Goal: Information Seeking & Learning: Learn about a topic

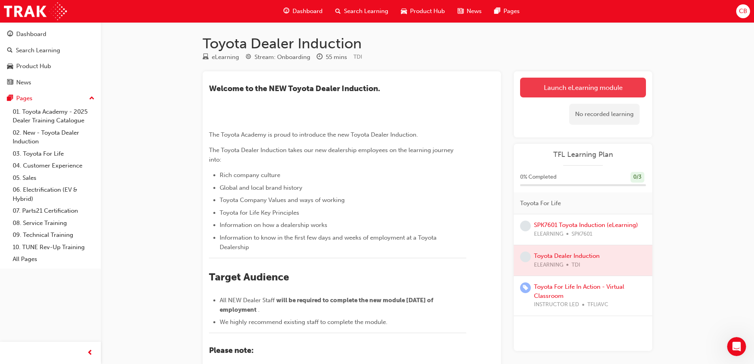
click at [570, 86] on link "Launch eLearning module" at bounding box center [583, 88] width 126 height 20
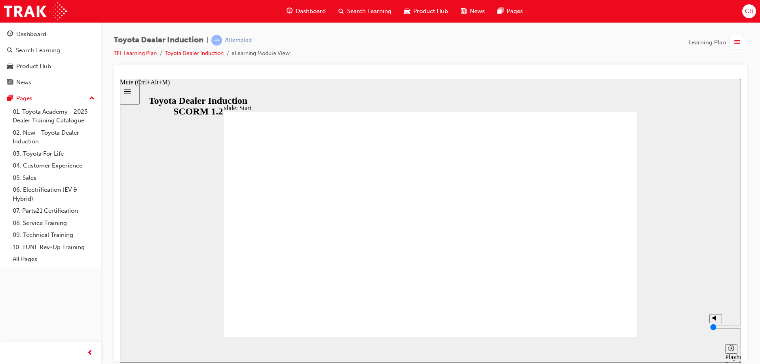
drag, startPoint x: 715, startPoint y: 319, endPoint x: 711, endPoint y: 345, distance: 27.3
type input "0"
click at [711, 330] on input "volume" at bounding box center [735, 326] width 51 height 6
type input "24400"
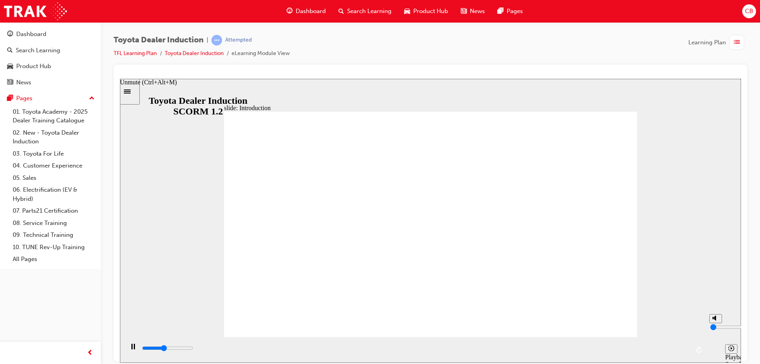
type input "5"
type input "24600"
type input "5"
click at [714, 325] on input "volume" at bounding box center [735, 326] width 51 height 6
type input "26900"
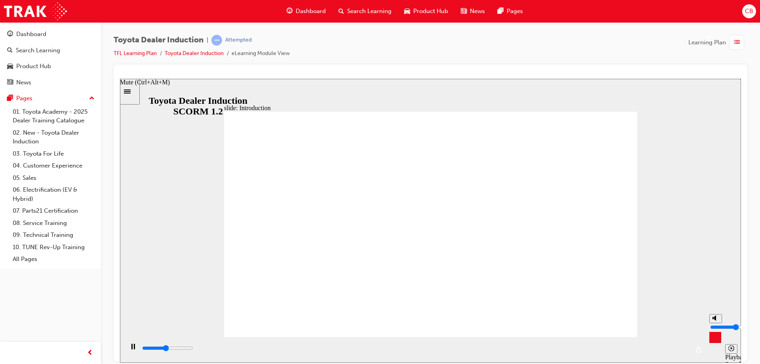
type input "6"
type input "27000"
type input "7"
type input "27000"
type input "8"
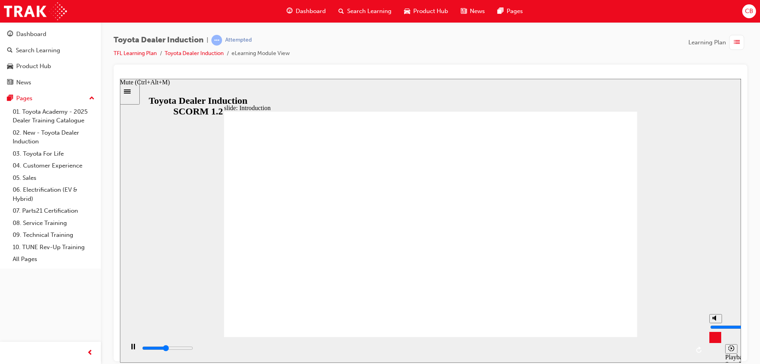
type input "27100"
type input "9"
type input "50000"
drag, startPoint x: 715, startPoint y: 324, endPoint x: 715, endPoint y: 317, distance: 7.1
type input "9"
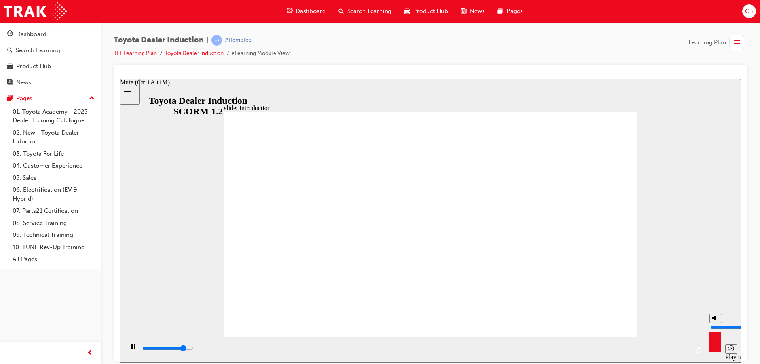
click at [715, 323] on input "volume" at bounding box center [735, 326] width 51 height 6
type input "9100"
drag, startPoint x: 715, startPoint y: 319, endPoint x: 709, endPoint y: 353, distance: 34.2
type input "0"
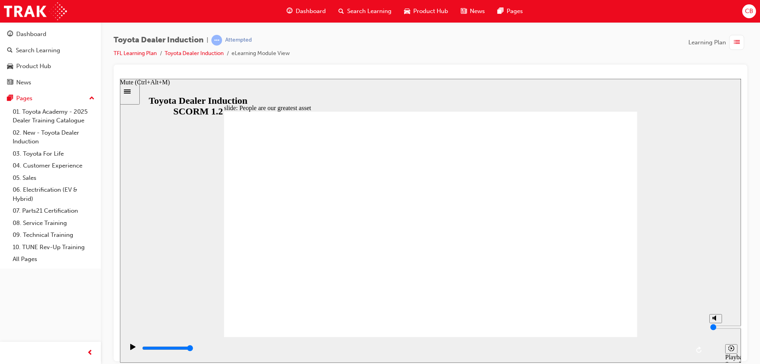
click at [710, 330] on input "volume" at bounding box center [735, 326] width 51 height 6
type input "7500"
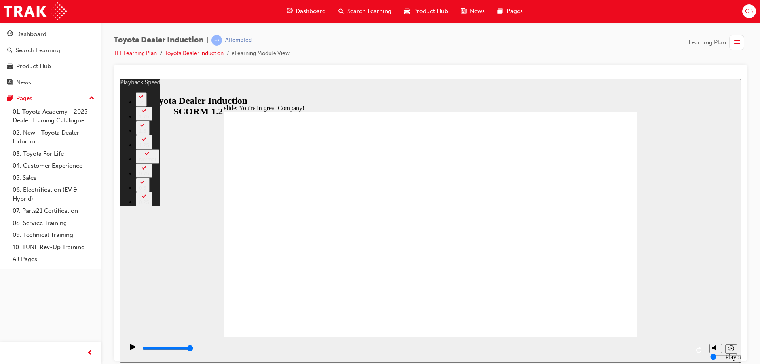
type input "156"
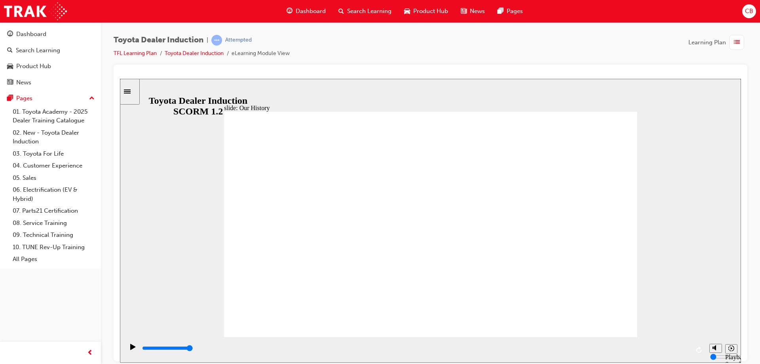
drag, startPoint x: 318, startPoint y: 294, endPoint x: 429, endPoint y: 294, distance: 110.8
drag, startPoint x: 429, startPoint y: 296, endPoint x: 535, endPoint y: 292, distance: 105.3
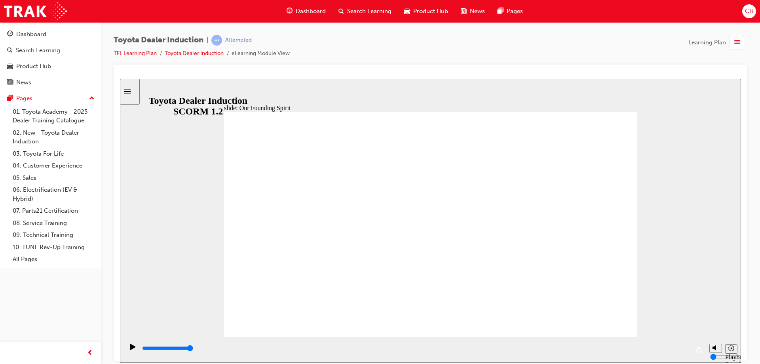
type input "8300"
type input "2"
drag, startPoint x: 533, startPoint y: 290, endPoint x: 430, endPoint y: 293, distance: 102.9
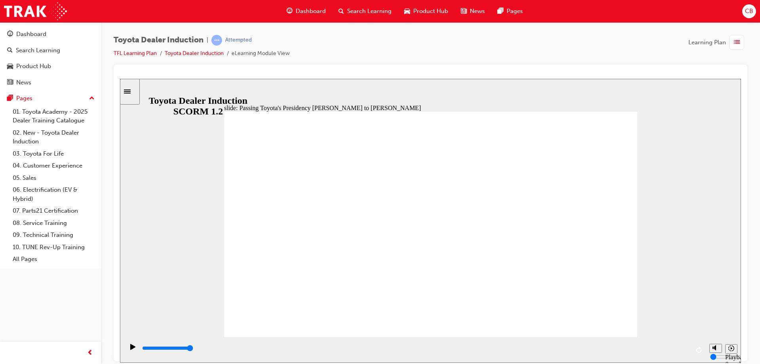
type input "3400"
radio input "true"
drag, startPoint x: 446, startPoint y: 269, endPoint x: 442, endPoint y: 267, distance: 4.8
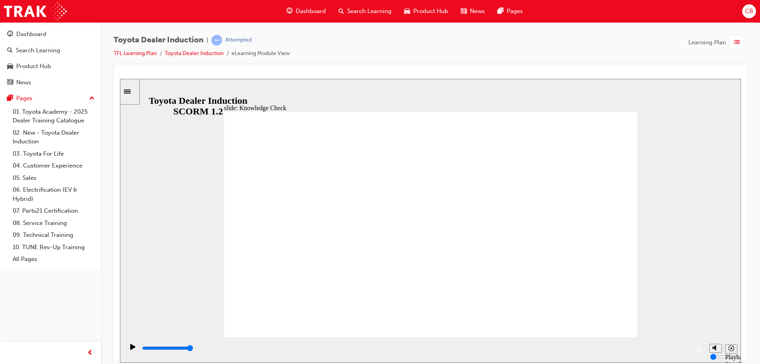
type input "5000"
radio input "true"
type input "1400"
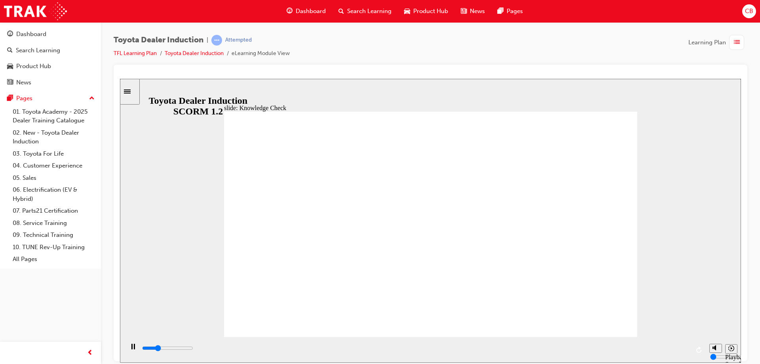
radio input "true"
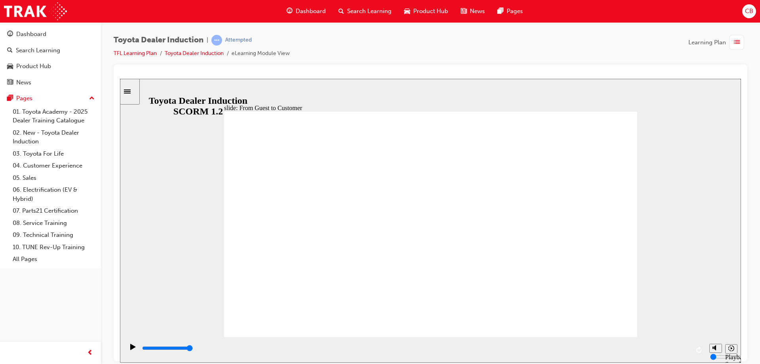
type input "15300"
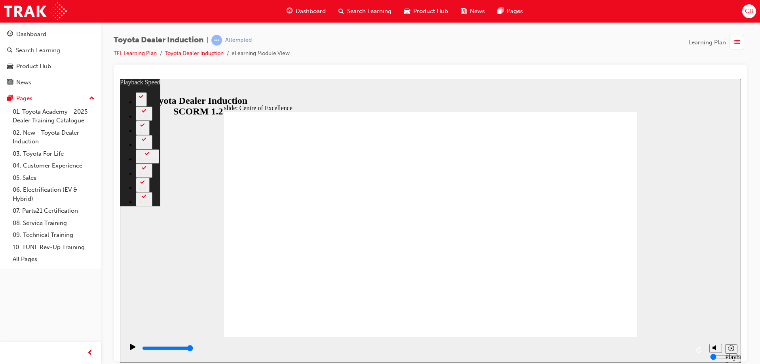
type input "248"
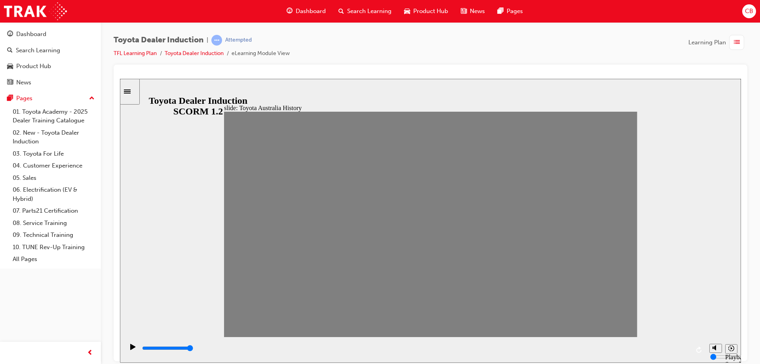
drag, startPoint x: 243, startPoint y: 229, endPoint x: 257, endPoint y: 228, distance: 14.3
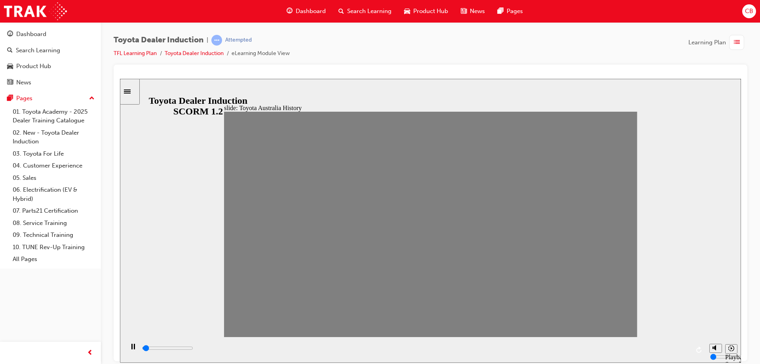
drag, startPoint x: 260, startPoint y: 229, endPoint x: 275, endPoint y: 230, distance: 14.7
drag, startPoint x: 275, startPoint y: 230, endPoint x: 292, endPoint y: 232, distance: 16.7
drag, startPoint x: 290, startPoint y: 232, endPoint x: 311, endPoint y: 232, distance: 20.2
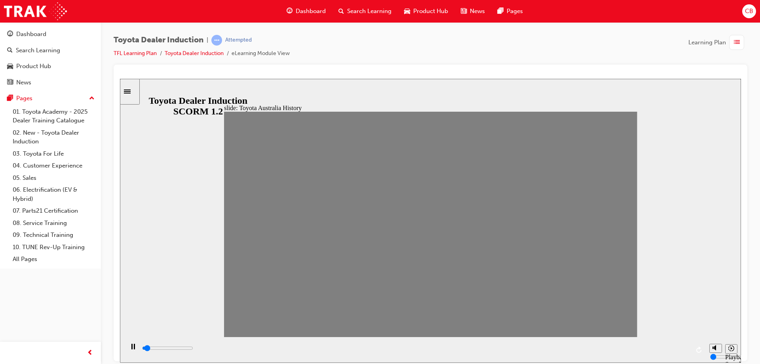
drag, startPoint x: 320, startPoint y: 231, endPoint x: 332, endPoint y: 229, distance: 12.0
drag, startPoint x: 336, startPoint y: 229, endPoint x: 353, endPoint y: 229, distance: 17.0
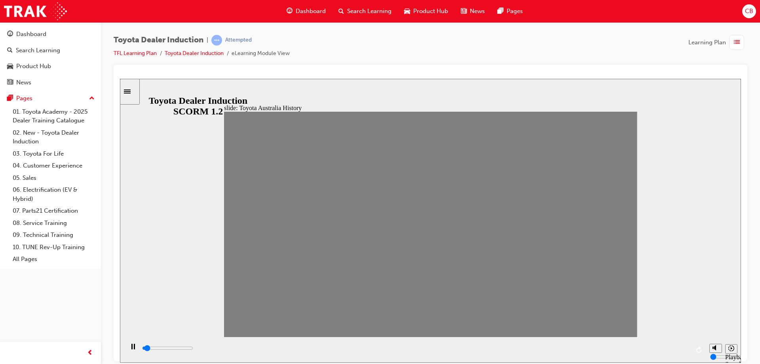
drag, startPoint x: 351, startPoint y: 229, endPoint x: 368, endPoint y: 228, distance: 17.4
drag, startPoint x: 377, startPoint y: 225, endPoint x: 389, endPoint y: 230, distance: 13.7
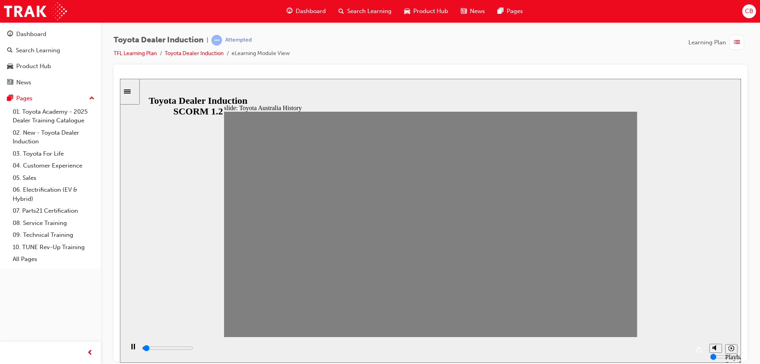
drag, startPoint x: 393, startPoint y: 230, endPoint x: 413, endPoint y: 229, distance: 20.2
drag, startPoint x: 413, startPoint y: 229, endPoint x: 427, endPoint y: 229, distance: 13.1
drag, startPoint x: 433, startPoint y: 230, endPoint x: 449, endPoint y: 230, distance: 16.6
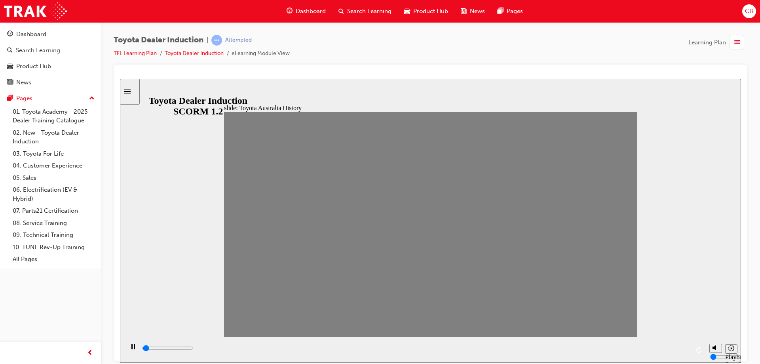
drag, startPoint x: 449, startPoint y: 230, endPoint x: 464, endPoint y: 228, distance: 14.4
drag, startPoint x: 464, startPoint y: 228, endPoint x: 482, endPoint y: 229, distance: 18.7
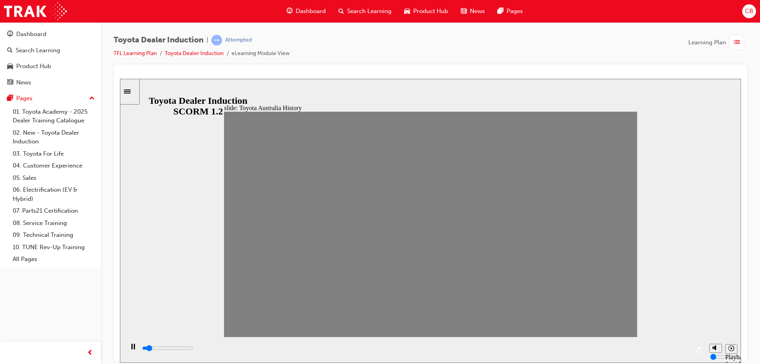
drag, startPoint x: 482, startPoint y: 230, endPoint x: 500, endPoint y: 229, distance: 17.8
type input "0"
type input "17"
type input "100"
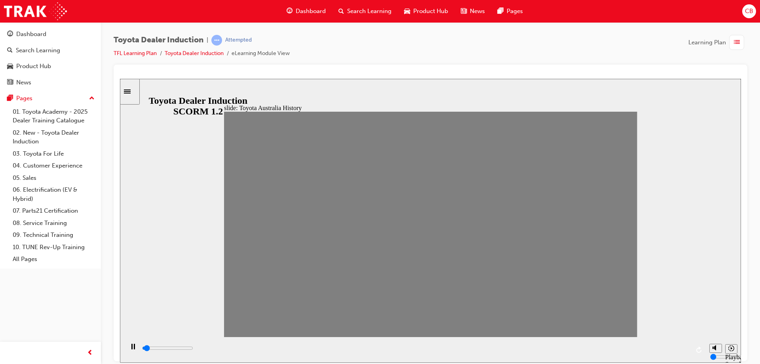
type input "18"
drag, startPoint x: 503, startPoint y: 230, endPoint x: 635, endPoint y: 247, distance: 133.1
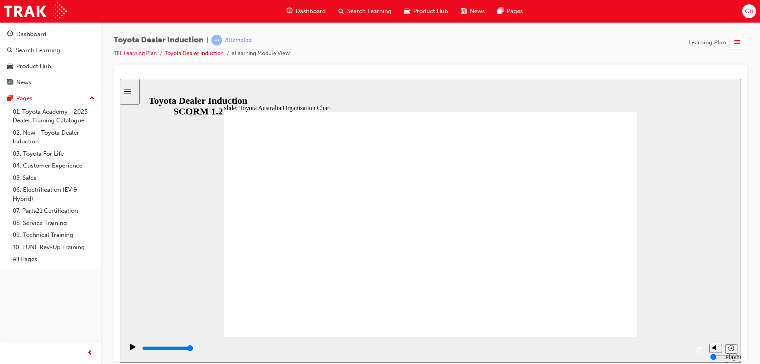
type input "5000"
radio input "true"
type input "5000"
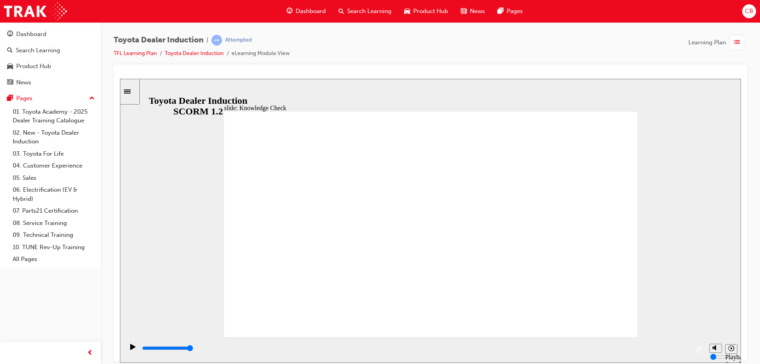
radio input "true"
type input "5000"
radio input "true"
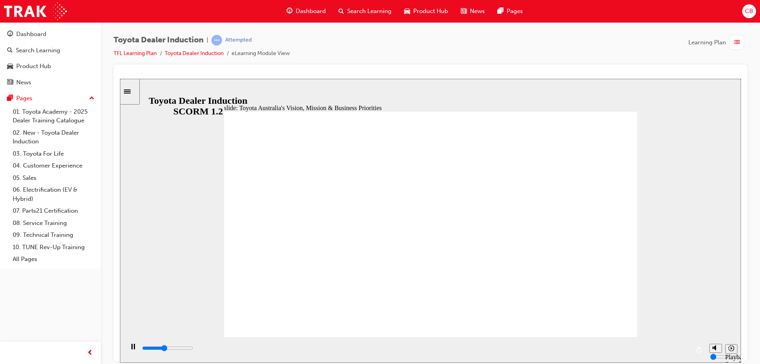
type input "1300"
radio input "true"
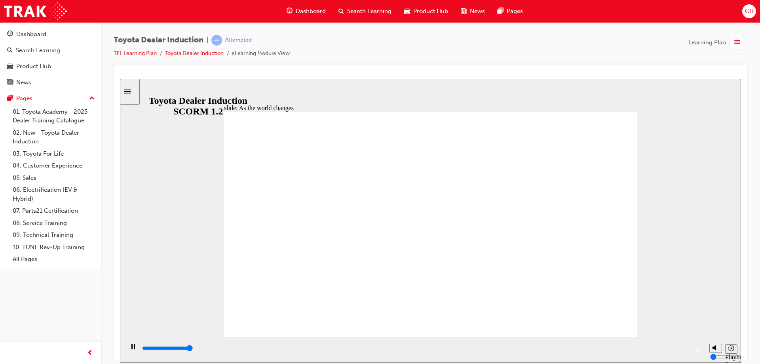
type input "9200"
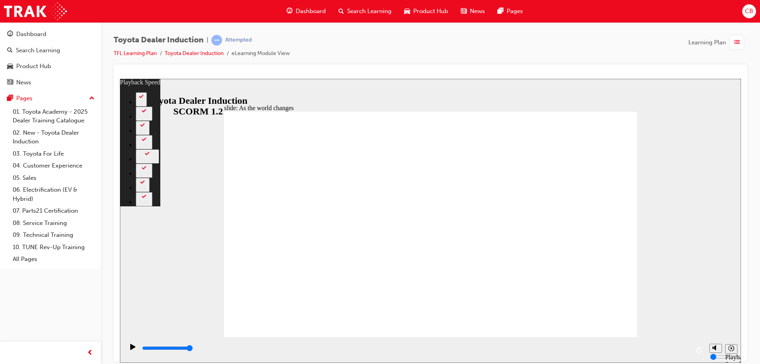
drag, startPoint x: 237, startPoint y: 330, endPoint x: 227, endPoint y: 330, distance: 10.3
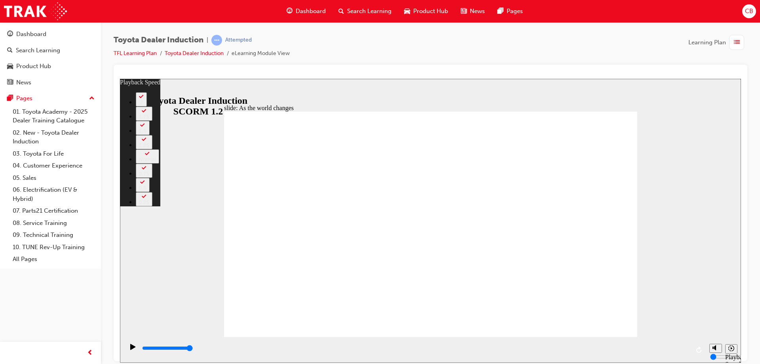
type input "128"
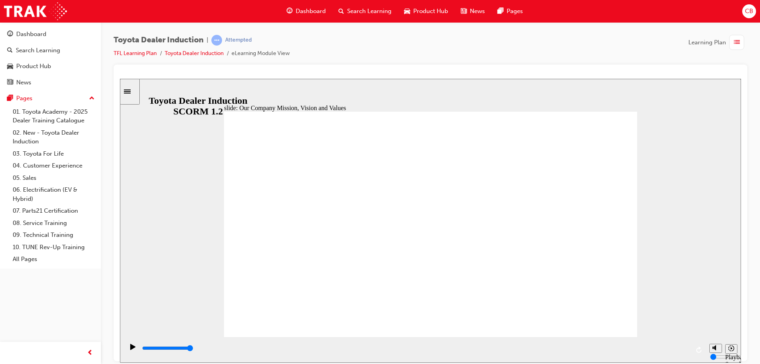
type input "2400"
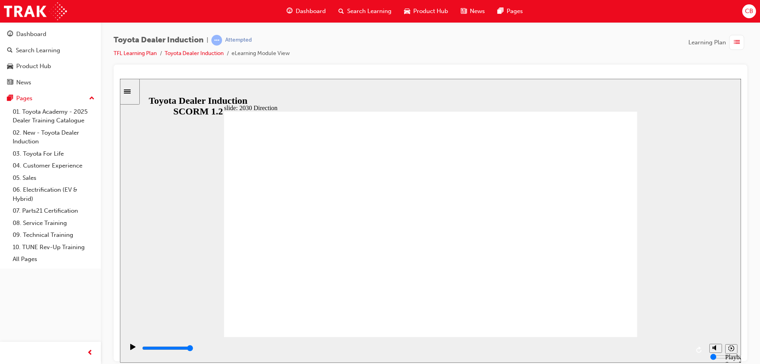
type input "5000"
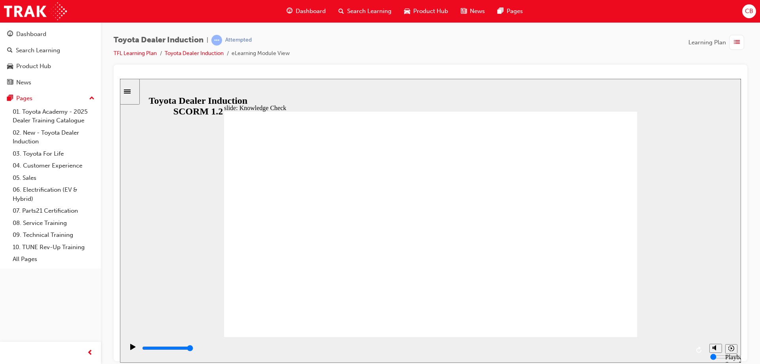
type input "S"
type input "SA"
type input "SAE"
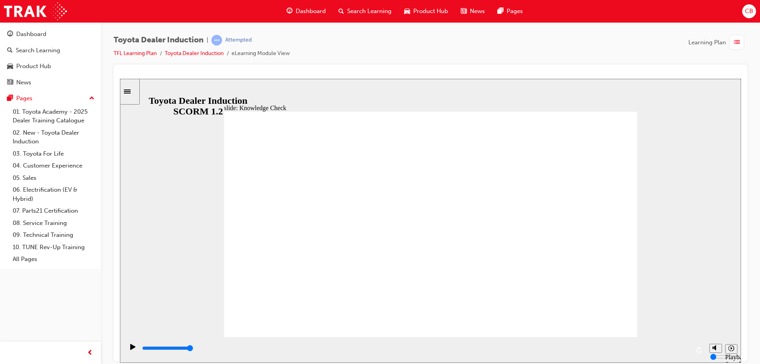
type input "SAE"
type input "SAET"
type input "SAE"
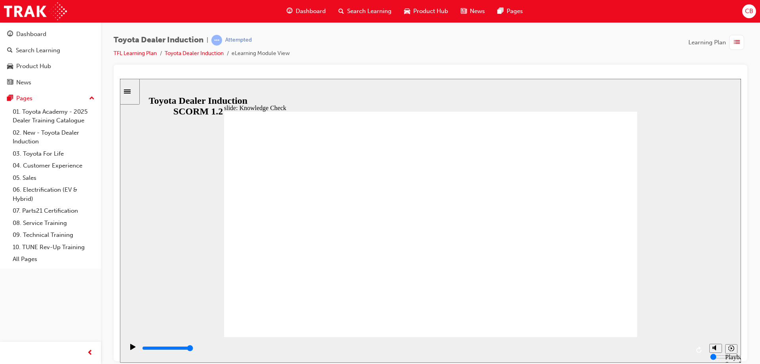
type input "SA"
type input "SAF"
type input "SAFE"
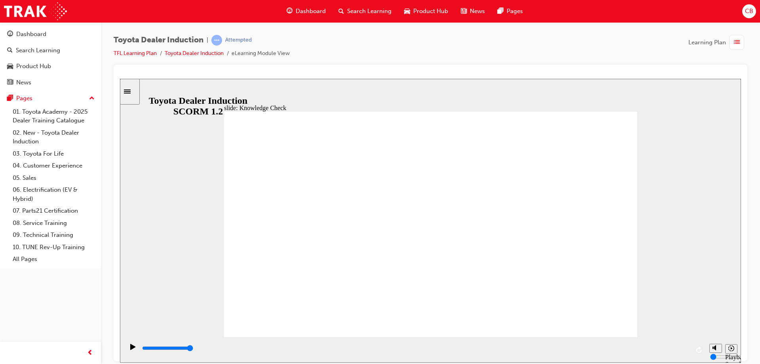
type input "SAFE"
type input "SAFET"
type input "SAFETY"
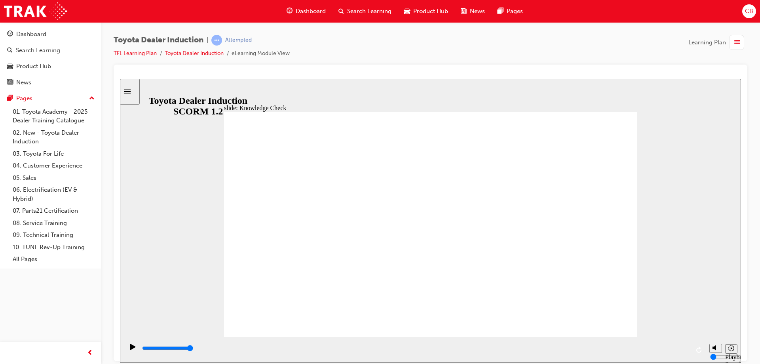
type input "SAFETY"
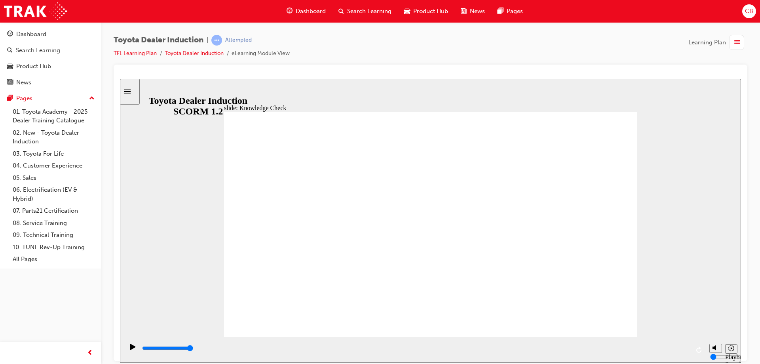
type input "800"
type input "SAFETY"
drag, startPoint x: 350, startPoint y: 231, endPoint x: 257, endPoint y: 231, distance: 93.0
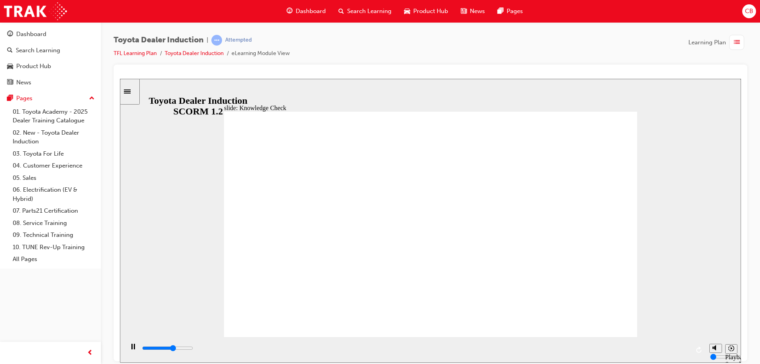
type input "3200"
type input "SA"
type input "3400"
type input "S"
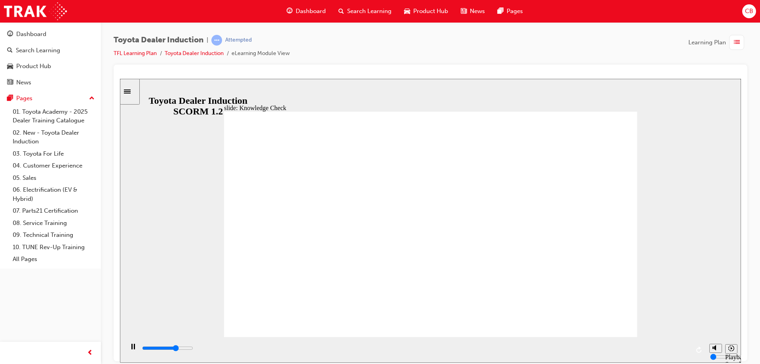
type input "S"
type input "3800"
type input "4900"
type input "h"
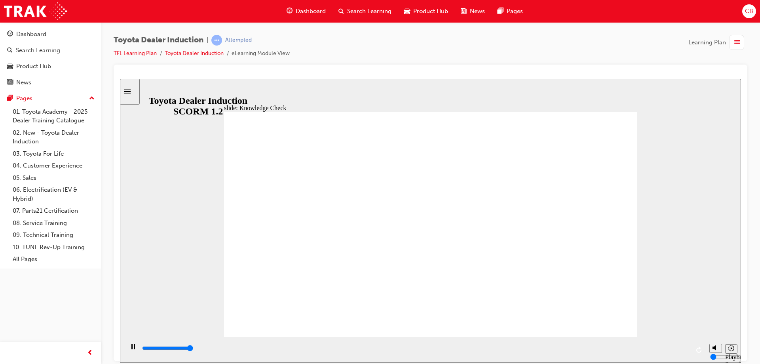
type input "5000"
type input "hA"
type input "hAP"
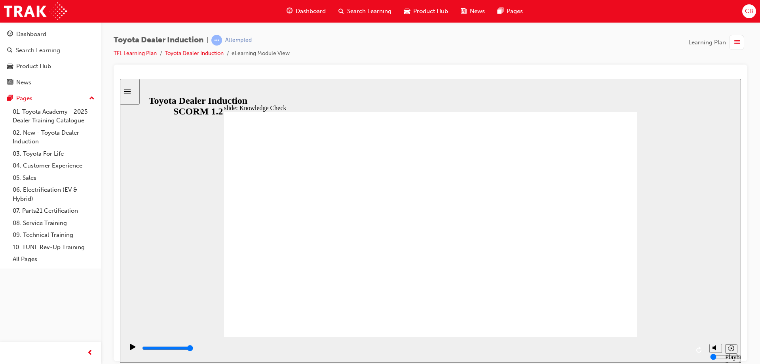
type input "hAPP"
type input "hAP"
type input "hA"
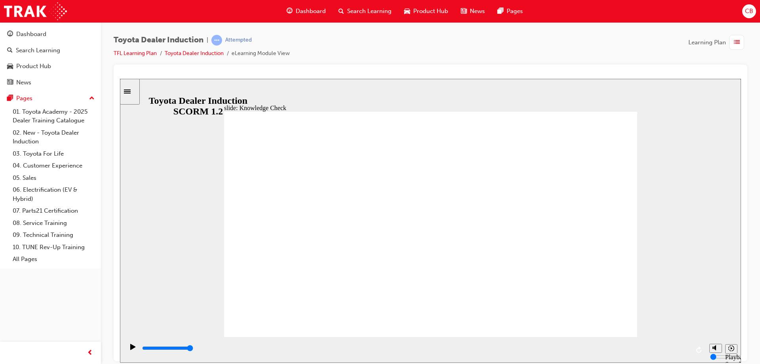
type input "hA"
type input "h"
type input "H"
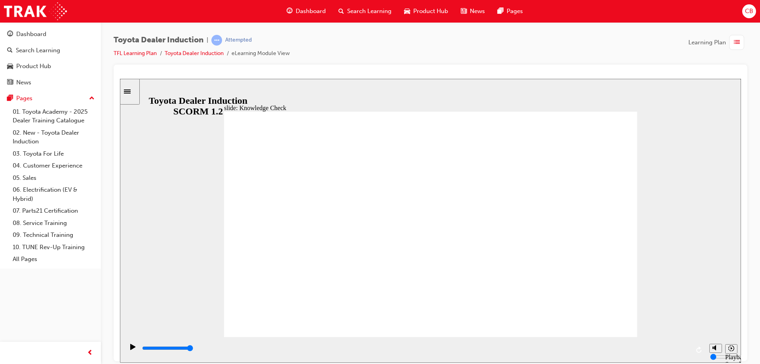
type input "HA"
type input "HAP"
type input "HAPP"
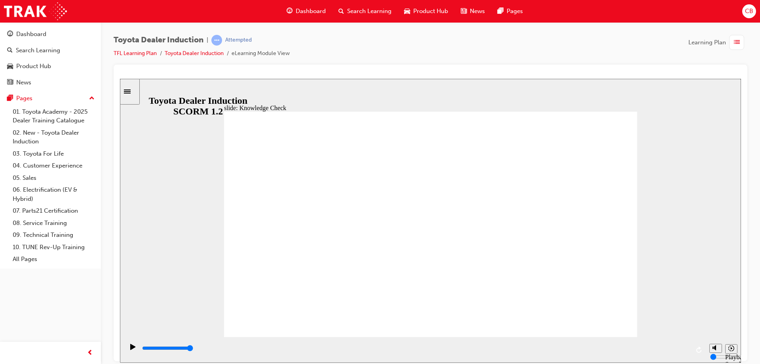
type input "HAPP"
type input "HAPPY"
type input "HAPPYN"
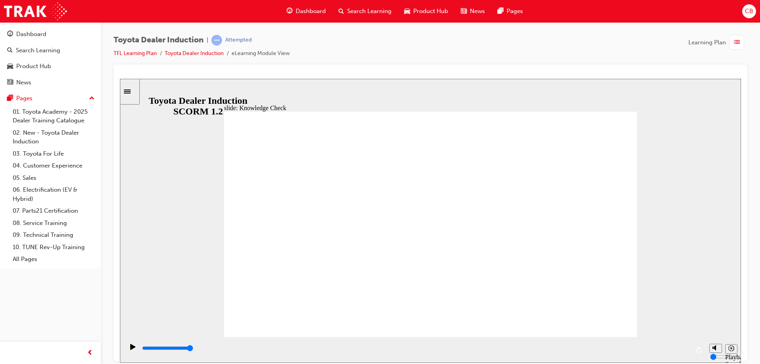
type input "HAPPYNE"
type input "HAPPYNES"
type input "HAPPYNESS"
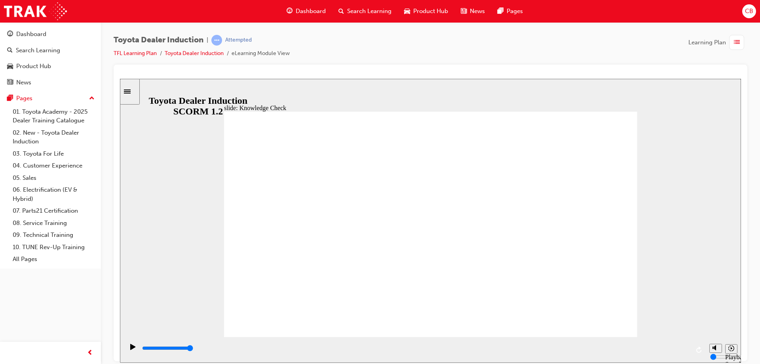
type input "HAPPYNESS"
type input "800"
type input "HAPPYNESS"
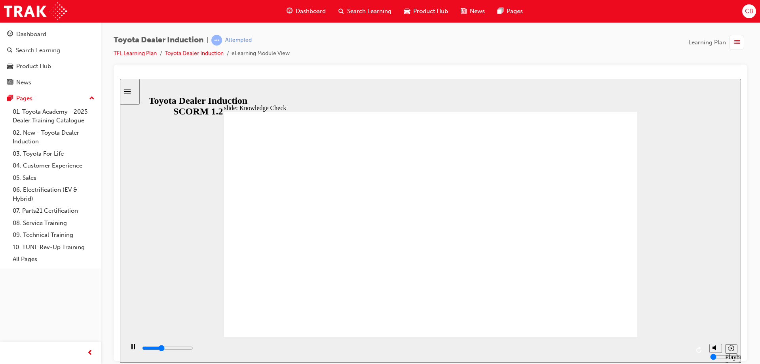
type input "1800"
type input "HAPPYNES"
type input "2100"
type input "HAPPYNE"
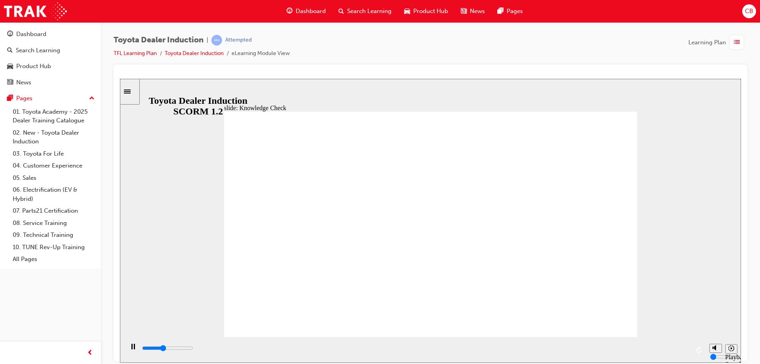
type input "HAPPYNE"
type input "2200"
type input "HAPPYN"
type input "2400"
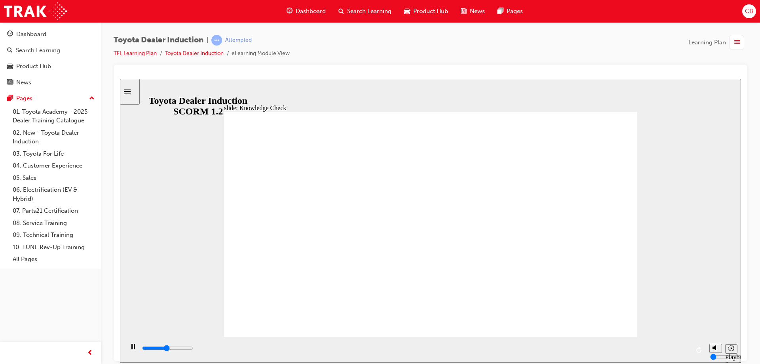
type input "HAPPY"
type input "2600"
type input "HAPP"
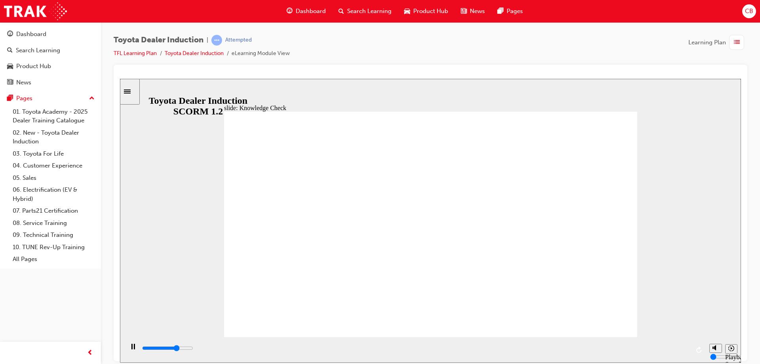
type input "3500"
type input "HAPPI"
type input "3700"
type input "HAPPIN"
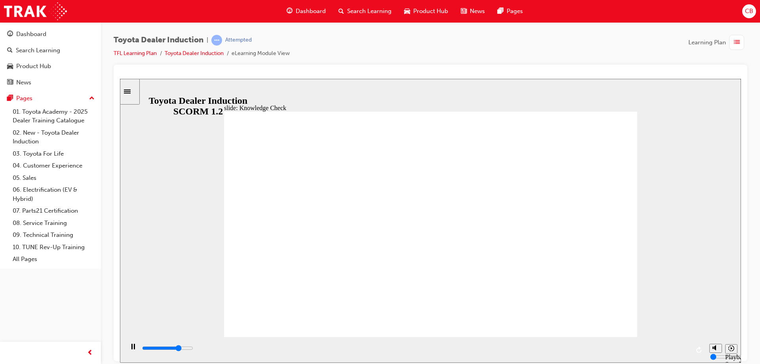
type input "HAPPIN"
type input "4000"
type input "HAPPINE"
type input "4300"
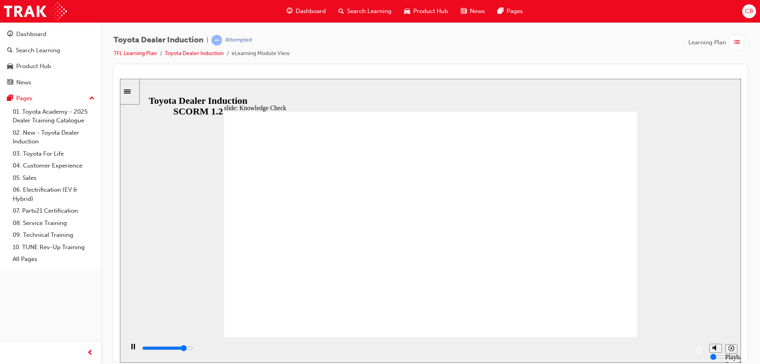
type input "HAPPINES"
type input "4400"
type input "HAPPINESS"
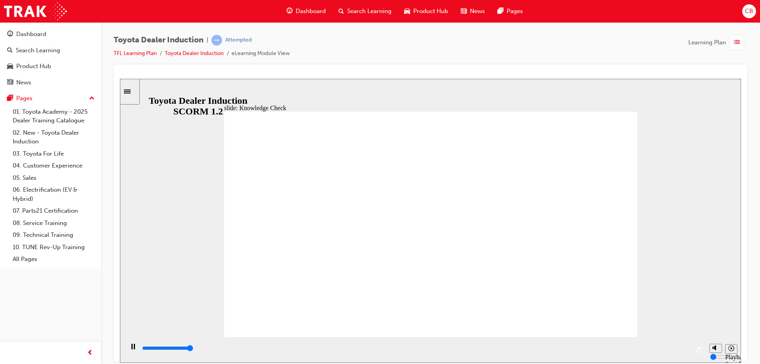
type input "5000"
type input "H"
type input "HA"
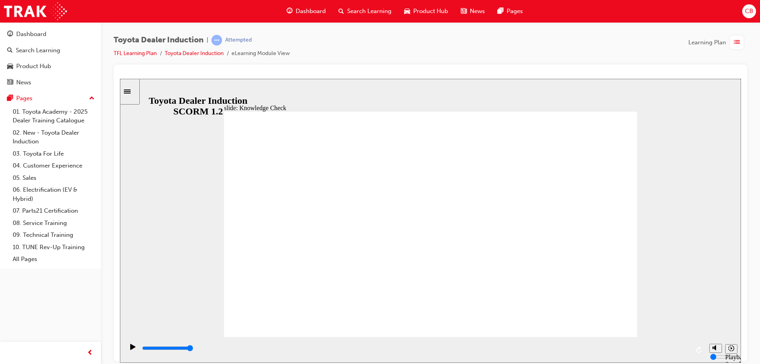
type input "HA"
type input "HAP"
type input "HAPP"
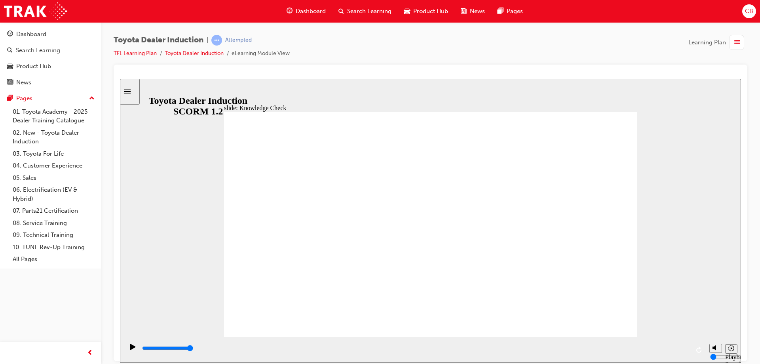
type input "HAPPY"
type input "800"
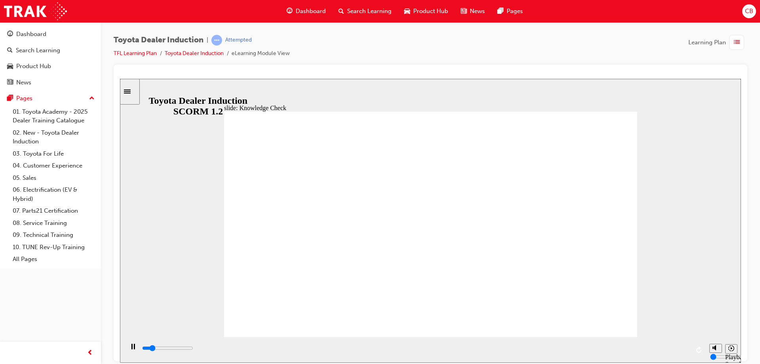
type input "HAPPY"
drag, startPoint x: 343, startPoint y: 233, endPoint x: 273, endPoint y: 231, distance: 70.4
type input "2500"
type input "M"
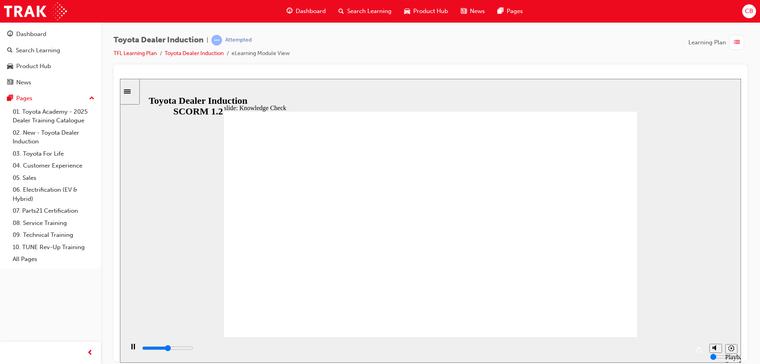
type input "M"
type input "2700"
type input "MO"
type input "3000"
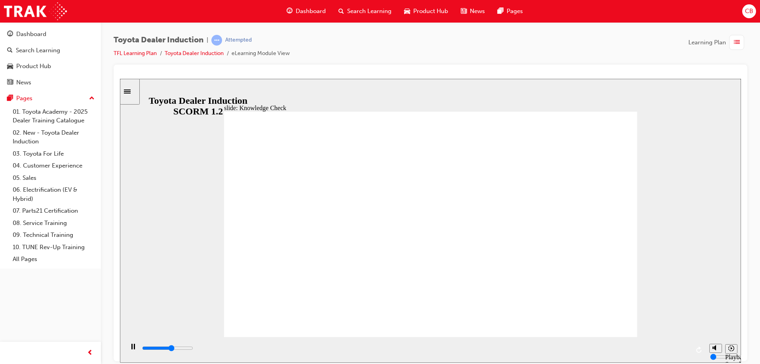
type input "MOV"
type input "3200"
type input "MOVE"
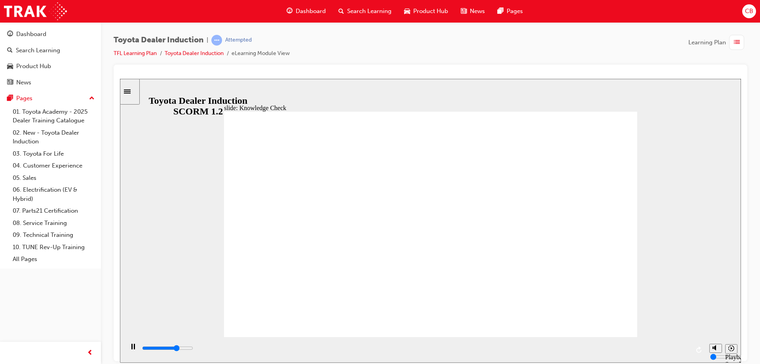
type input "3500"
type input "MOVED"
type input "5000"
type input "MOVED"
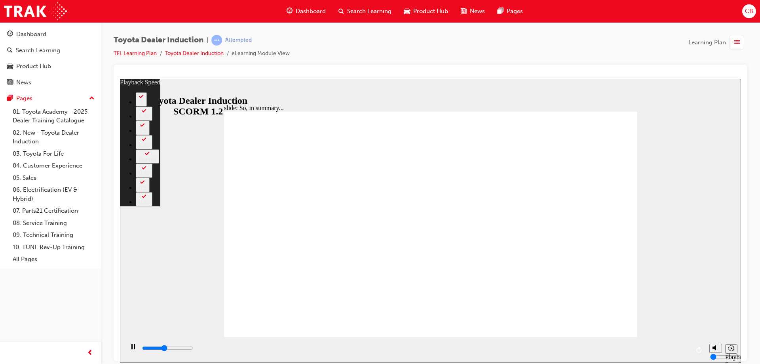
type input "2800"
type input "0"
type input "3000"
type input "0"
type input "3200"
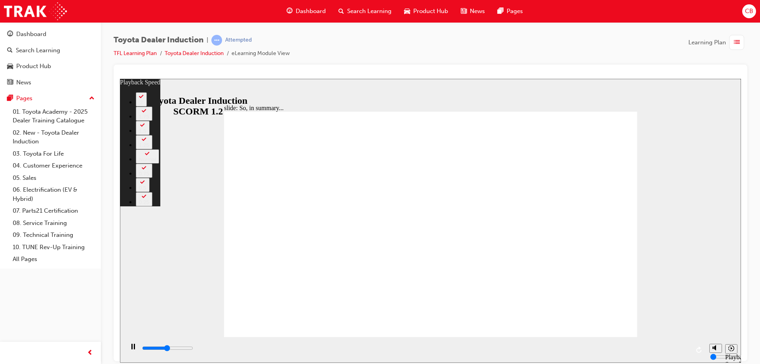
type input "1"
type input "3500"
type input "1"
type input "3800"
type input "1"
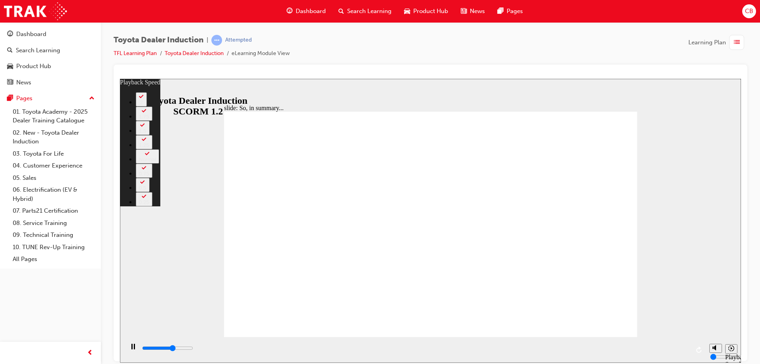
type input "4000"
type input "1"
type input "4300"
type input "2"
type input "4600"
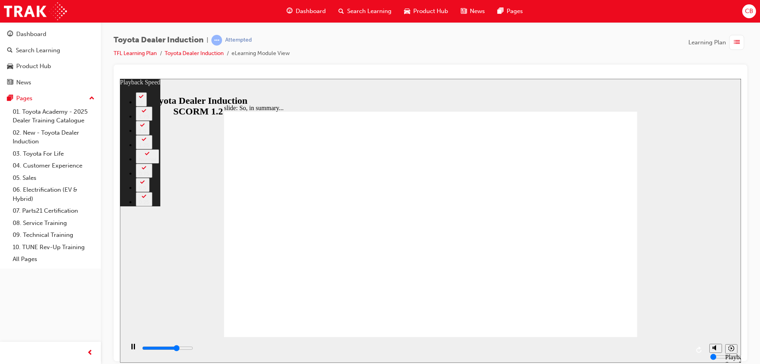
type input "2"
type input "5000"
type input "2"
type input "5200"
type input "2"
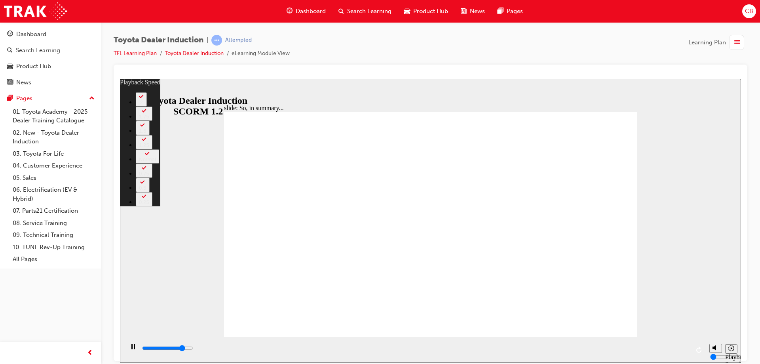
type input "5400"
type input "3"
type input "5600"
type input "3"
type input "5700"
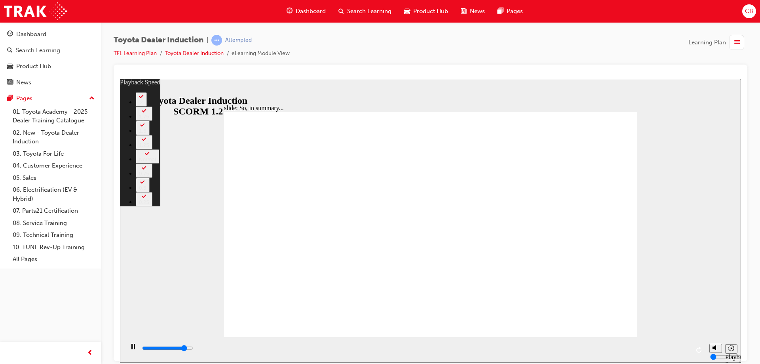
type input "3"
type input "6000"
type input "3"
type input "6200"
type input "4"
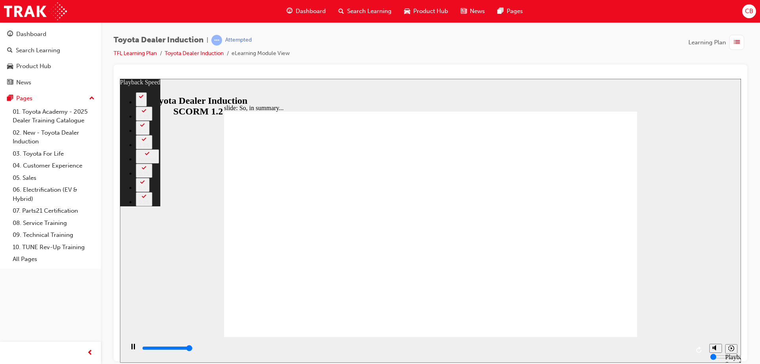
type input "6500"
type input "4"
type input "6500"
type input "128"
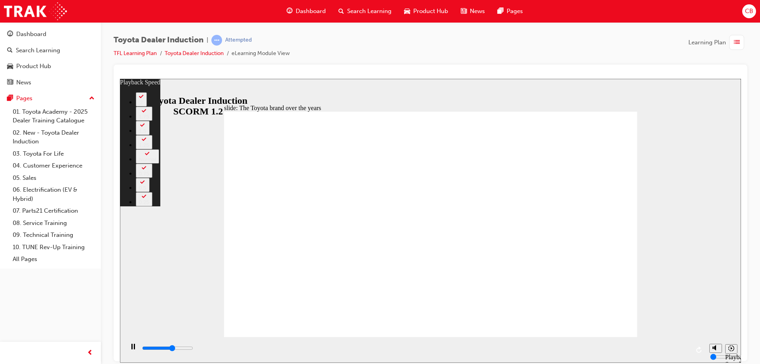
type input "5200"
type input "0"
type input "5400"
type input "1"
type input "5700"
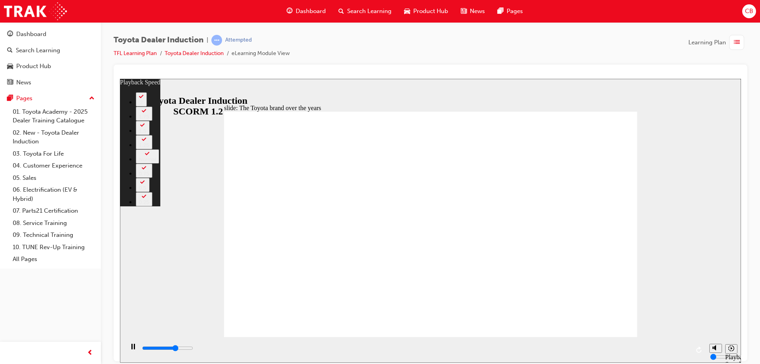
type input "1"
type input "6000"
type input "1"
type input "6200"
type input "1"
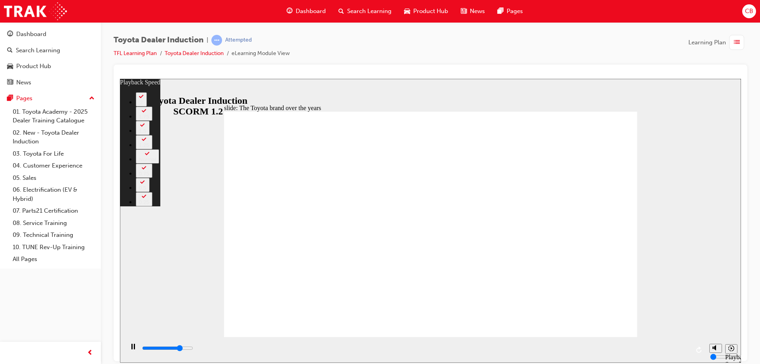
type input "6500"
type input "2"
type input "6800"
type input "2"
type input "7000"
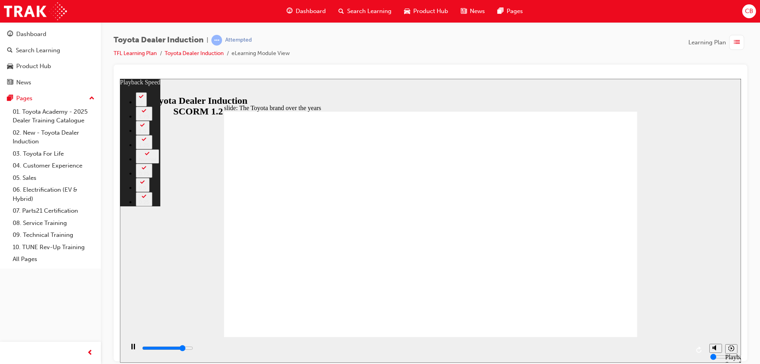
type input "2"
type input "7300"
type input "2"
type input "7500"
type input "3"
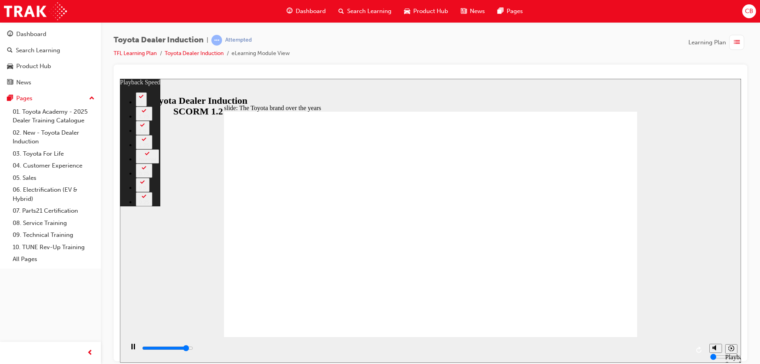
type input "7800"
type input "3"
type input "7800"
type input "3"
type input "8100"
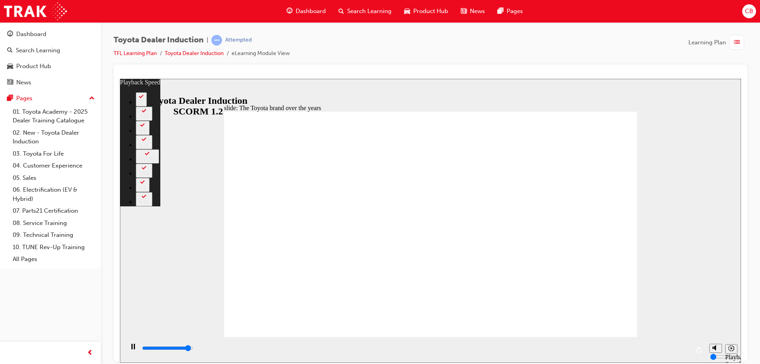
type input "3"
type input "8300"
type input "3"
type input "8400"
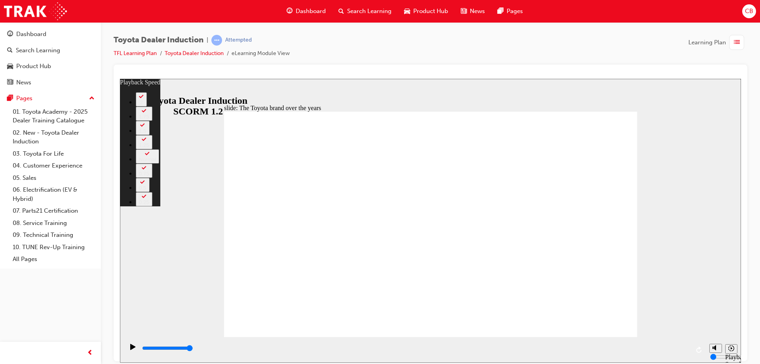
type input "165"
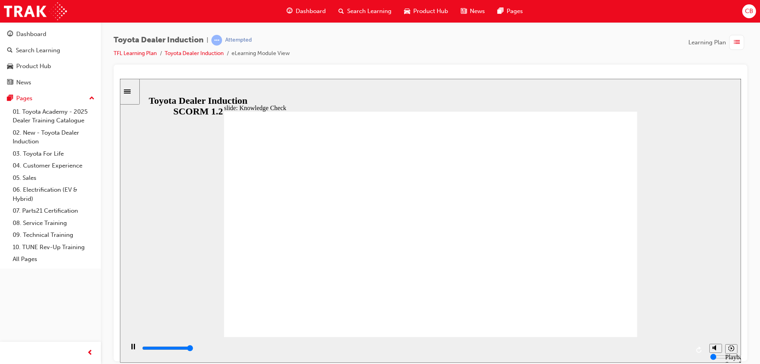
type input "5000"
